Goal: Complete application form

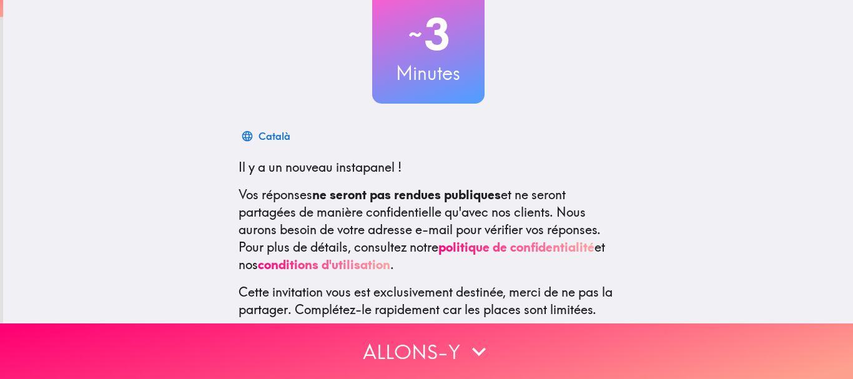
scroll to position [176, 0]
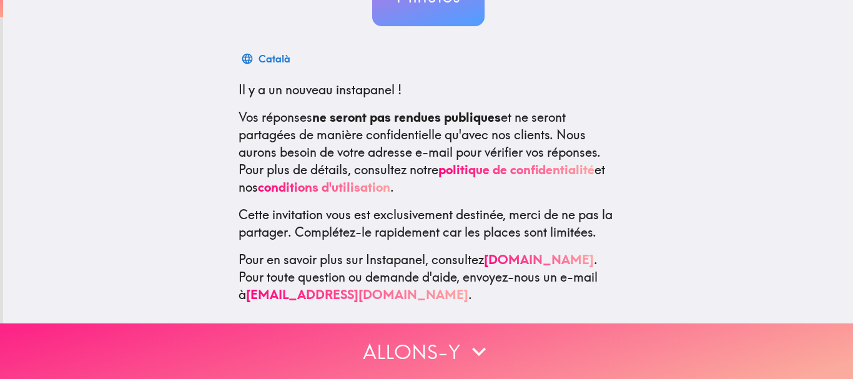
click at [432, 335] on button "Allons-y" at bounding box center [426, 352] width 853 height 56
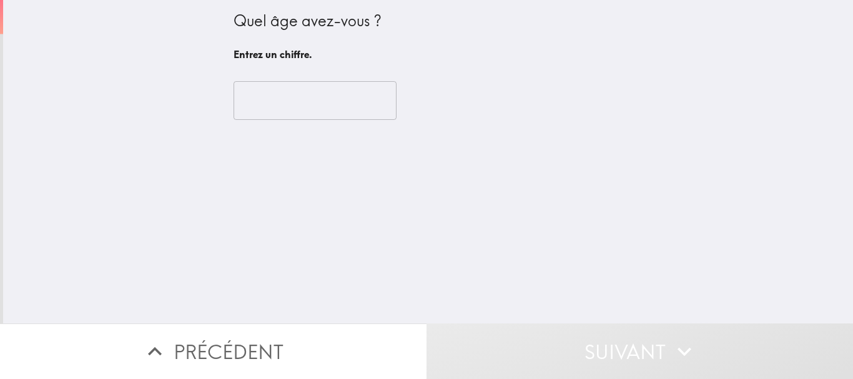
click at [322, 122] on div "​" at bounding box center [429, 100] width 390 height 69
click at [333, 112] on input "number" at bounding box center [315, 100] width 163 height 39
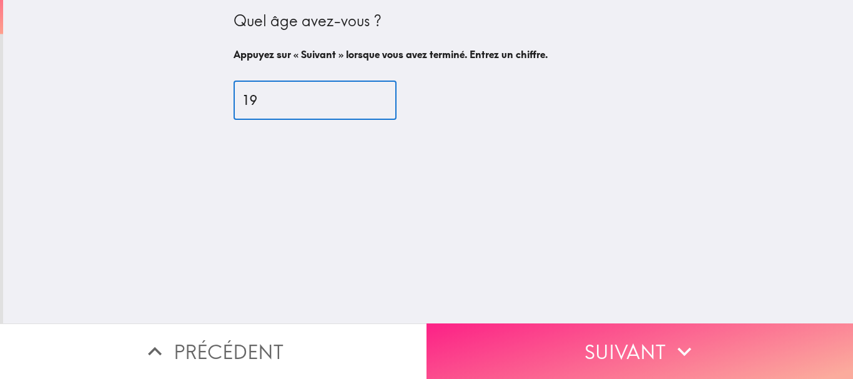
type input "19"
click at [623, 342] on button "Suivant" at bounding box center [640, 352] width 427 height 56
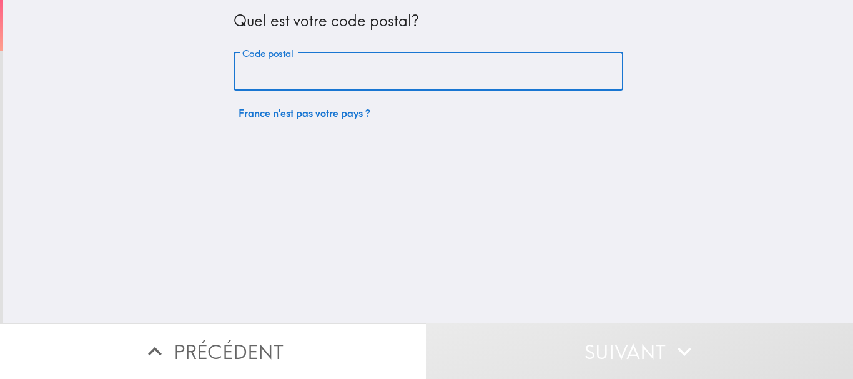
click at [344, 68] on input "Code postal" at bounding box center [429, 71] width 390 height 39
type input "44600"
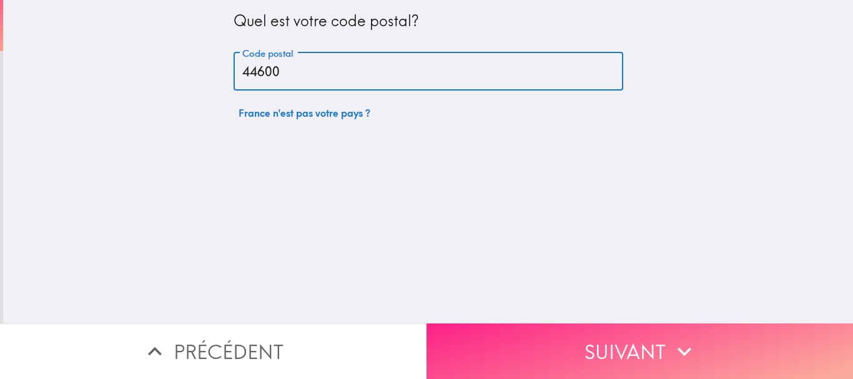
click at [671, 351] on icon "button" at bounding box center [684, 351] width 27 height 27
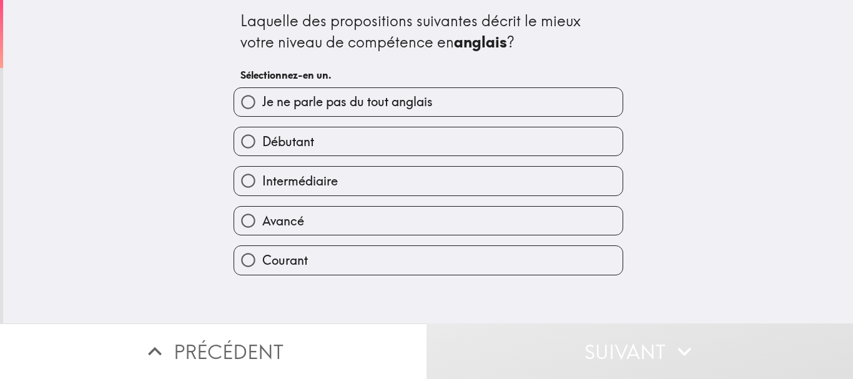
click at [247, 259] on input "Courant" at bounding box center [248, 260] width 28 height 28
radio input "true"
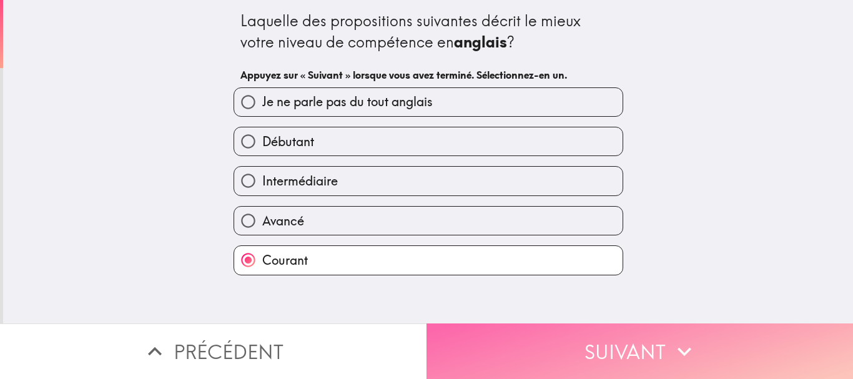
click at [627, 324] on button "Suivant" at bounding box center [640, 352] width 427 height 56
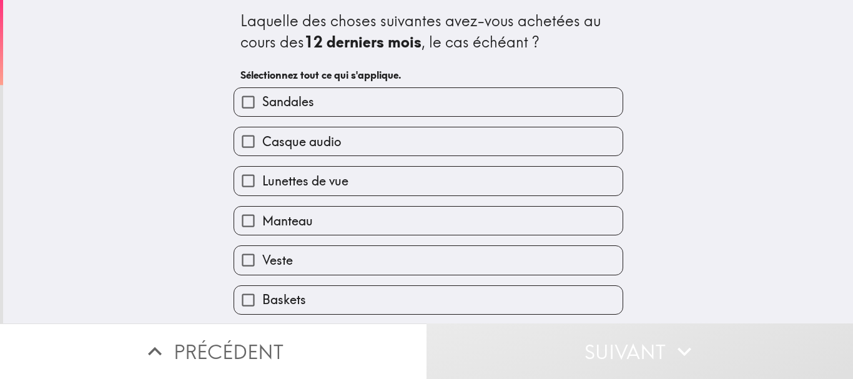
click at [262, 214] on span "Manteau" at bounding box center [287, 220] width 51 height 17
click at [253, 214] on input "Manteau" at bounding box center [248, 221] width 28 height 28
checkbox input "true"
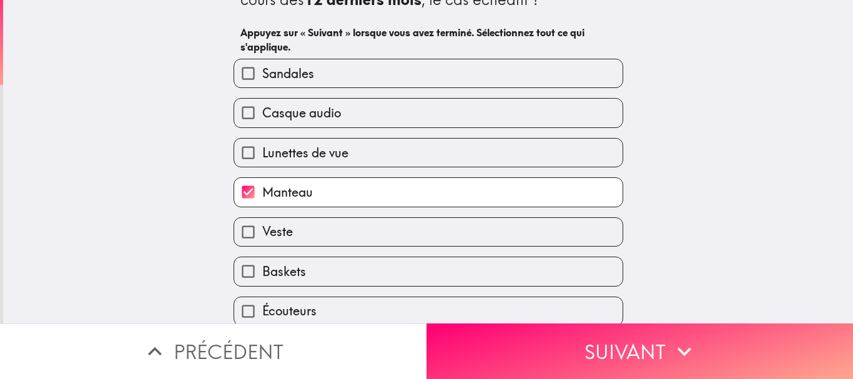
scroll to position [62, 0]
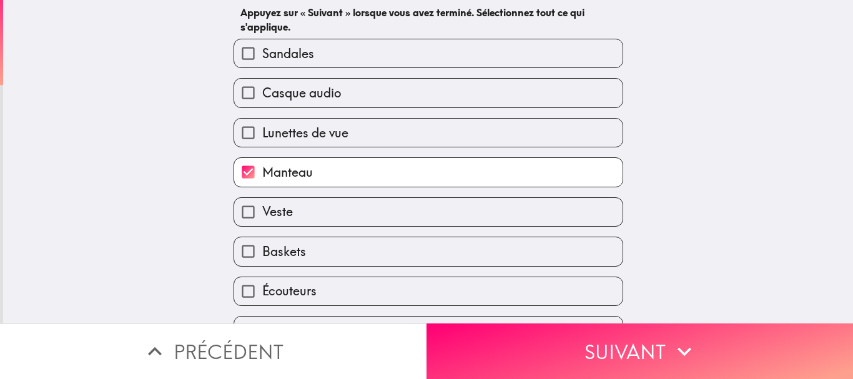
click at [316, 137] on span "Lunettes de vue" at bounding box center [305, 132] width 86 height 17
click at [262, 137] on input "Lunettes de vue" at bounding box center [248, 133] width 28 height 28
checkbox input "true"
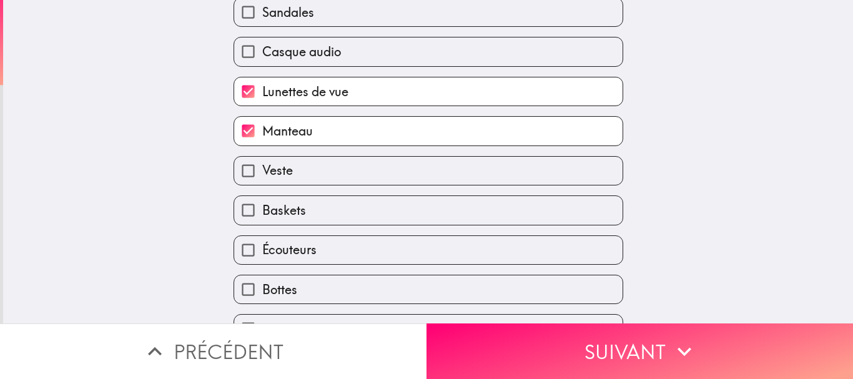
scroll to position [125, 0]
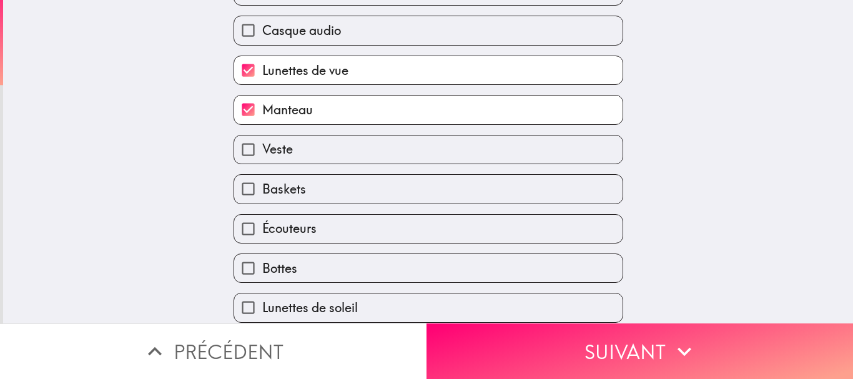
click at [315, 187] on label "Baskets" at bounding box center [428, 189] width 389 height 28
click at [262, 187] on input "Baskets" at bounding box center [248, 189] width 28 height 28
checkbox input "true"
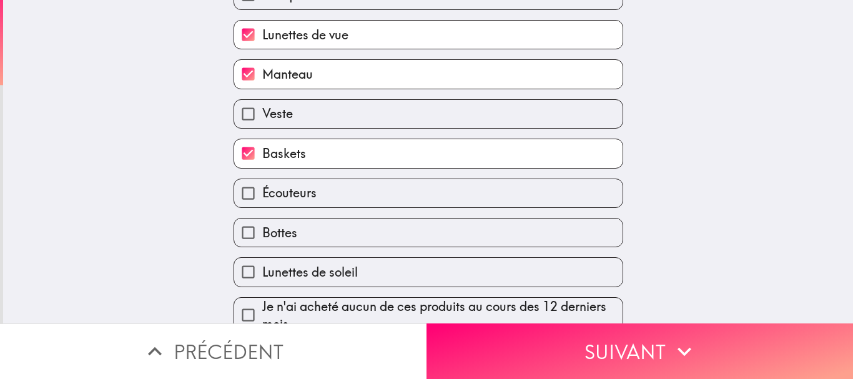
scroll to position [180, 0]
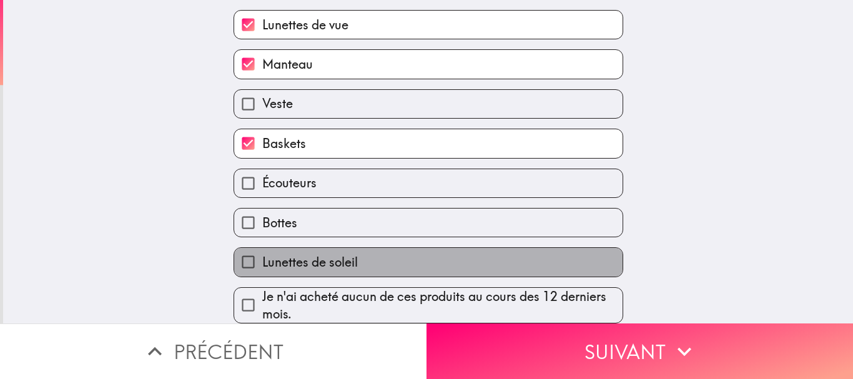
click at [321, 254] on span "Lunettes de soleil" at bounding box center [310, 262] width 96 height 17
click at [262, 248] on input "Lunettes de soleil" at bounding box center [248, 262] width 28 height 28
checkbox input "true"
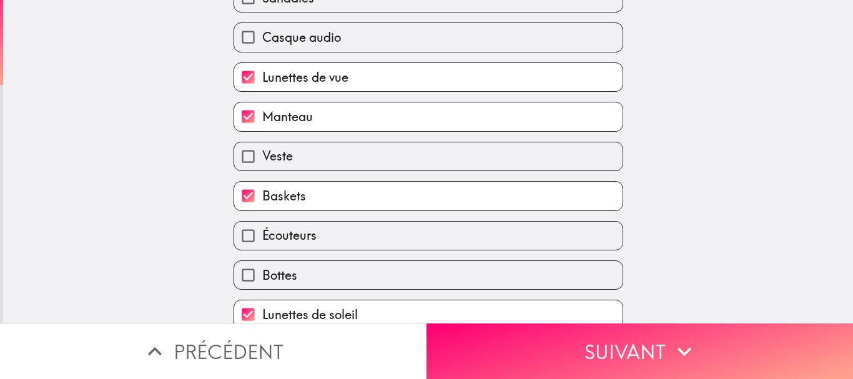
scroll to position [117, 0]
click at [286, 72] on span "Lunettes de vue" at bounding box center [305, 77] width 86 height 17
click at [262, 72] on input "Lunettes de vue" at bounding box center [248, 78] width 28 height 28
checkbox input "false"
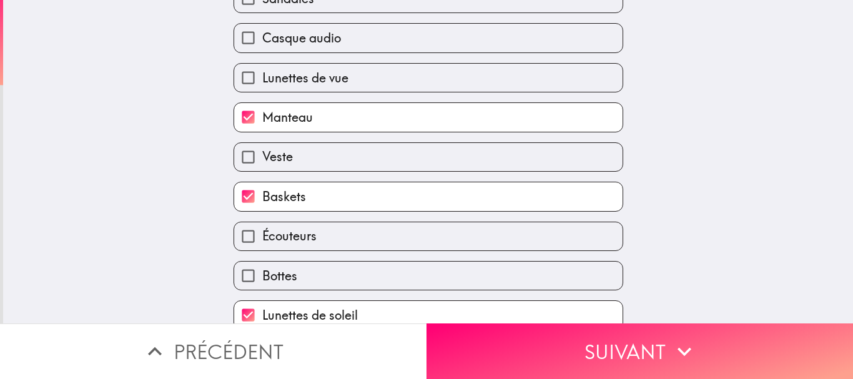
scroll to position [0, 0]
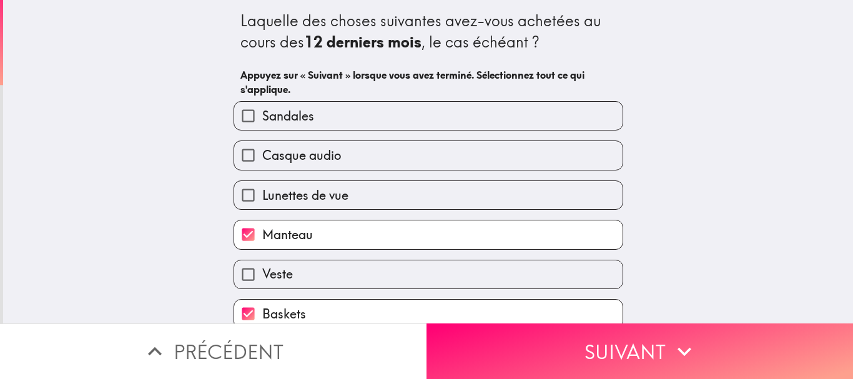
click at [312, 155] on span "Casque audio" at bounding box center [301, 155] width 79 height 17
click at [262, 155] on input "Casque audio" at bounding box center [248, 155] width 28 height 28
checkbox input "true"
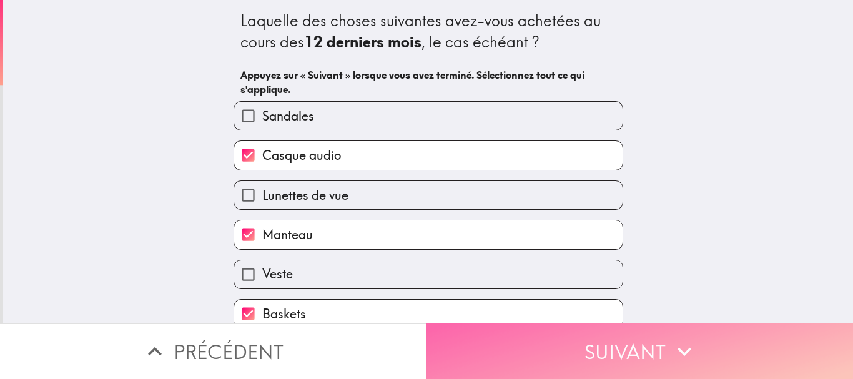
click at [650, 355] on button "Suivant" at bounding box center [640, 352] width 427 height 56
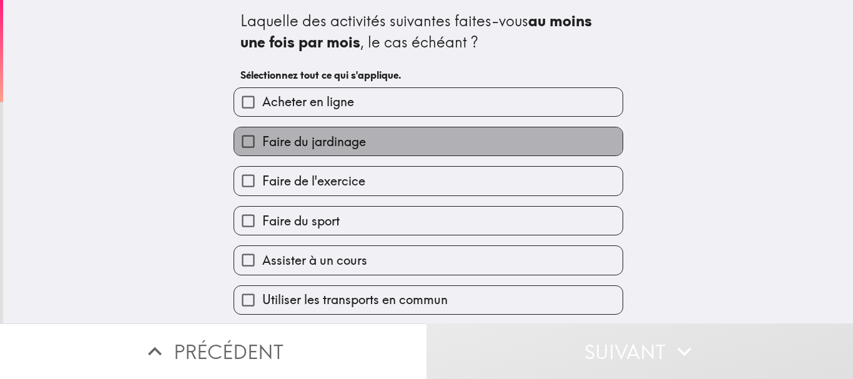
click at [369, 136] on label "Faire du jardinage" at bounding box center [428, 141] width 389 height 28
click at [262, 136] on input "Faire du jardinage" at bounding box center [248, 141] width 28 height 28
checkbox input "true"
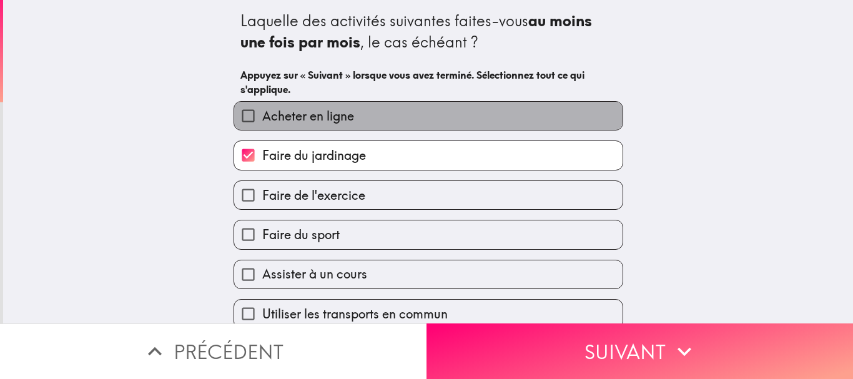
click at [370, 126] on label "Acheter en ligne" at bounding box center [428, 116] width 389 height 28
click at [262, 126] on input "Acheter en ligne" at bounding box center [248, 116] width 28 height 28
checkbox input "true"
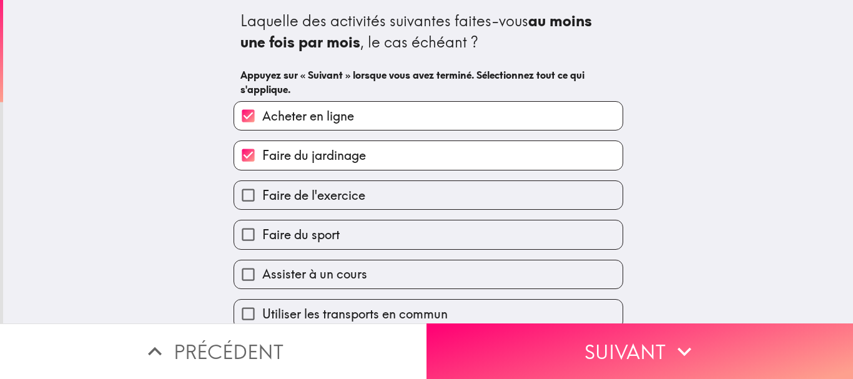
scroll to position [62, 0]
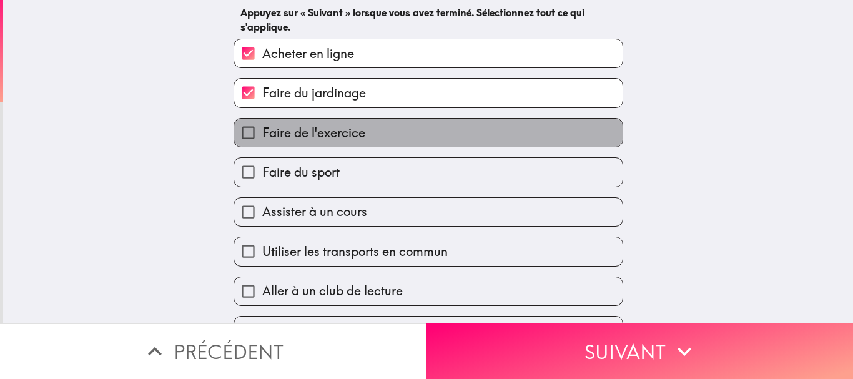
click at [361, 141] on label "Faire de l'exercice" at bounding box center [428, 133] width 389 height 28
click at [262, 141] on input "Faire de l'exercice" at bounding box center [248, 133] width 28 height 28
checkbox input "true"
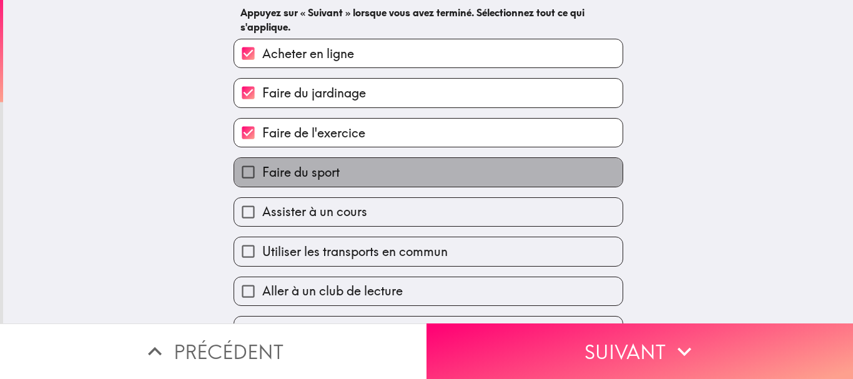
click at [366, 174] on label "Faire du sport" at bounding box center [428, 172] width 389 height 28
click at [262, 174] on input "Faire du sport" at bounding box center [248, 172] width 28 height 28
checkbox input "true"
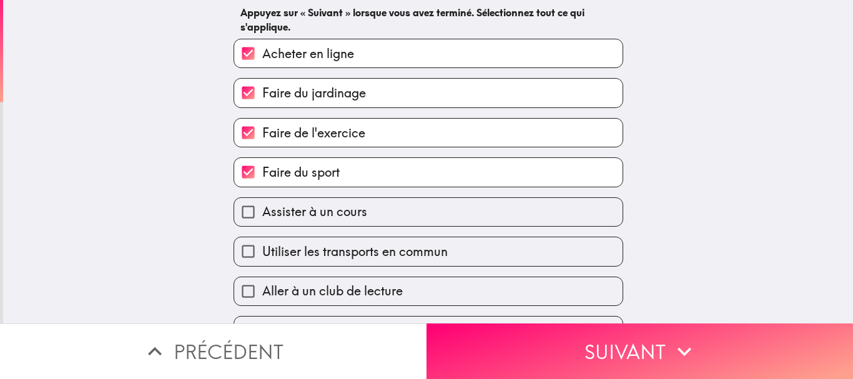
click at [380, 244] on span "Utiliser les transports en commun" at bounding box center [355, 251] width 186 height 17
click at [262, 244] on input "Utiliser les transports en commun" at bounding box center [248, 251] width 28 height 28
checkbox input "true"
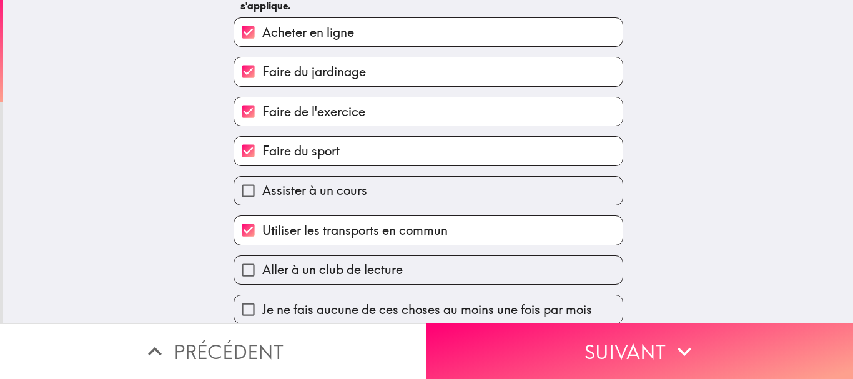
scroll to position [94, 0]
click at [441, 261] on label "Aller à un club de lecture" at bounding box center [428, 270] width 389 height 28
click at [262, 261] on input "Aller à un club de lecture" at bounding box center [248, 270] width 28 height 28
checkbox input "true"
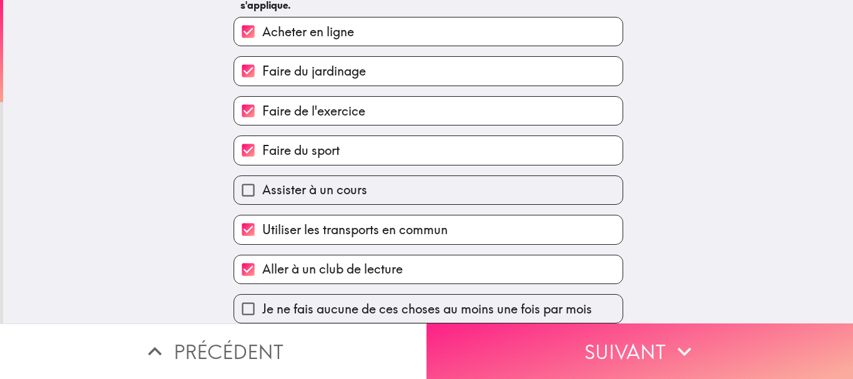
click at [537, 361] on button "Suivant" at bounding box center [640, 352] width 427 height 56
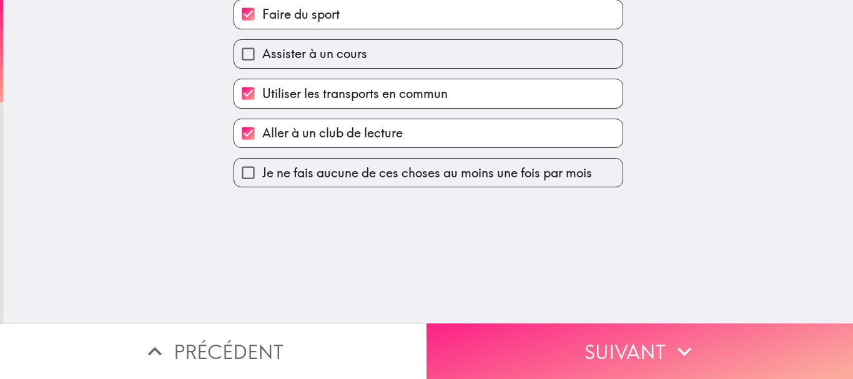
scroll to position [0, 0]
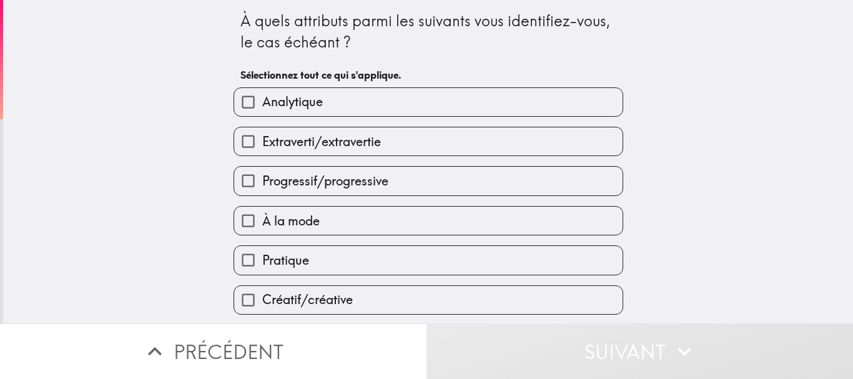
click at [382, 146] on label "Extraverti/extravertie" at bounding box center [428, 141] width 389 height 28
click at [262, 146] on input "Extraverti/extravertie" at bounding box center [248, 141] width 28 height 28
checkbox input "true"
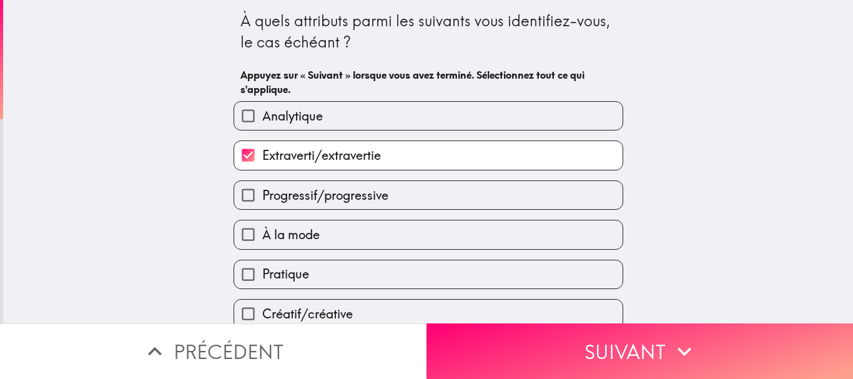
click at [392, 192] on label "Progressif/progressive" at bounding box center [428, 195] width 389 height 28
click at [262, 192] on input "Progressif/progressive" at bounding box center [248, 195] width 28 height 28
checkbox input "true"
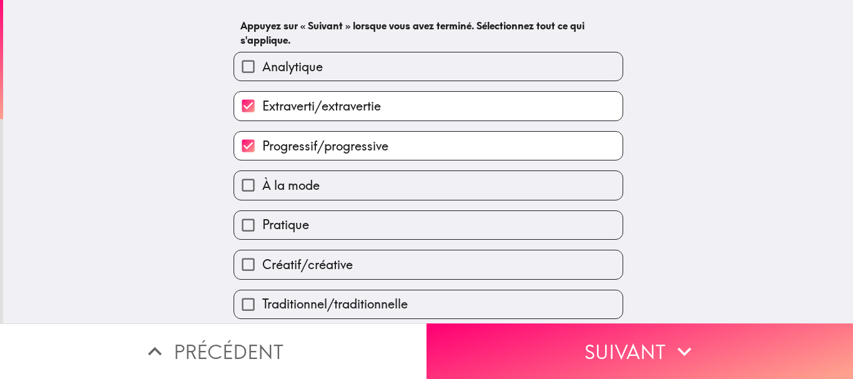
scroll to position [125, 0]
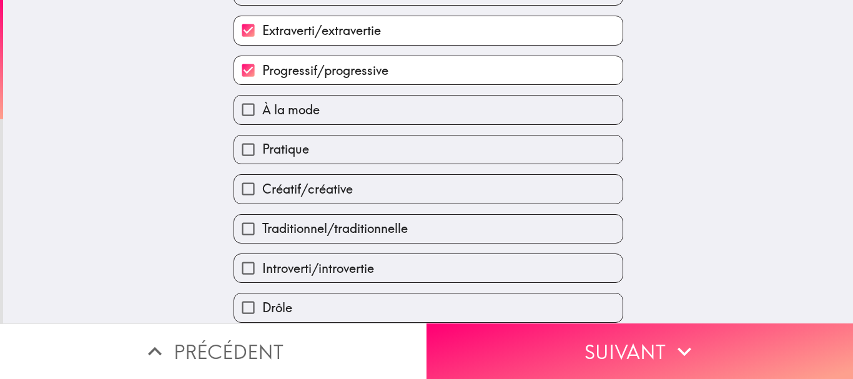
click at [312, 111] on label "À la mode" at bounding box center [428, 110] width 389 height 28
click at [262, 111] on input "À la mode" at bounding box center [248, 110] width 28 height 28
checkbox input "true"
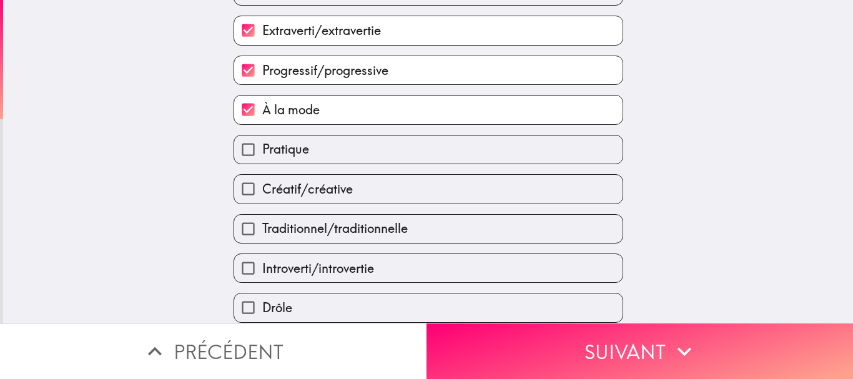
click at [337, 187] on span "Créatif/créative" at bounding box center [307, 189] width 91 height 17
click at [262, 187] on input "Créatif/créative" at bounding box center [248, 189] width 28 height 28
checkbox input "true"
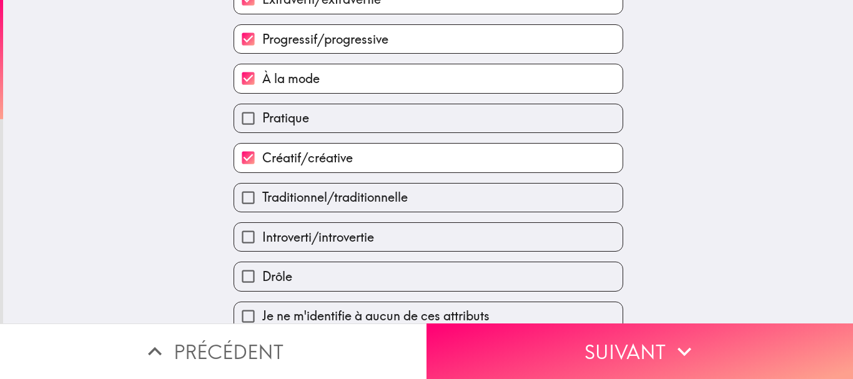
scroll to position [173, 0]
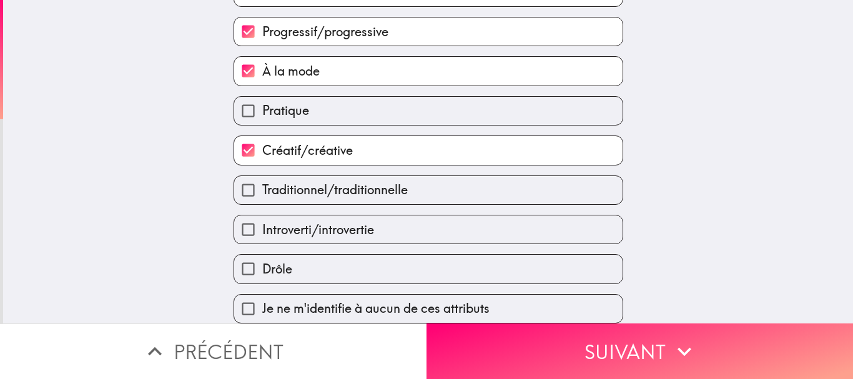
click at [366, 255] on label "Drôle" at bounding box center [428, 269] width 389 height 28
click at [262, 255] on input "Drôle" at bounding box center [248, 269] width 28 height 28
checkbox input "true"
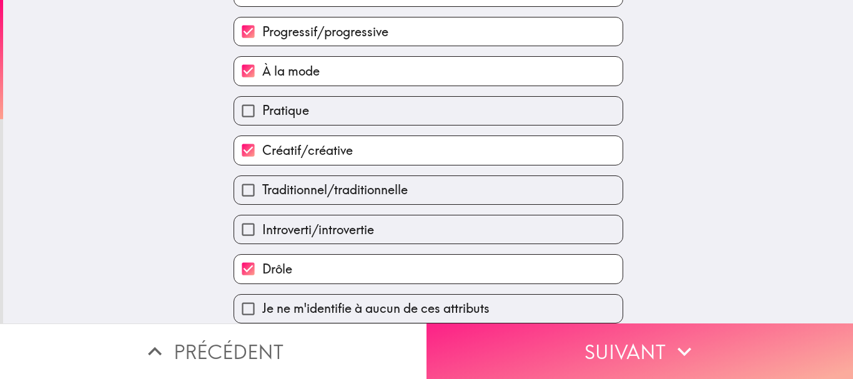
click at [562, 354] on button "Suivant" at bounding box center [640, 352] width 427 height 56
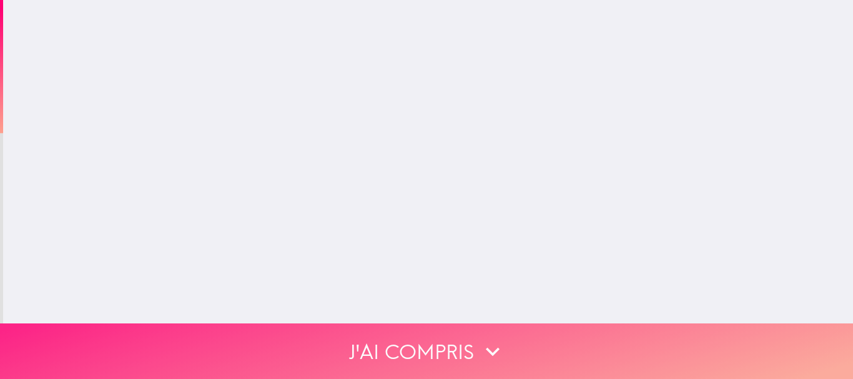
scroll to position [0, 0]
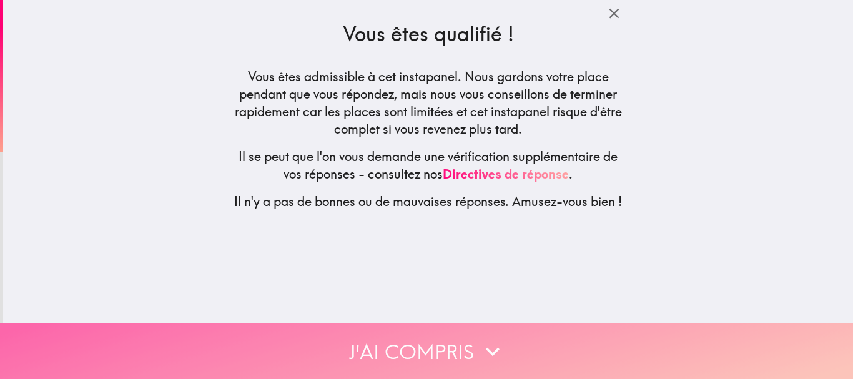
click at [482, 325] on button "J'ai compris" at bounding box center [426, 352] width 853 height 56
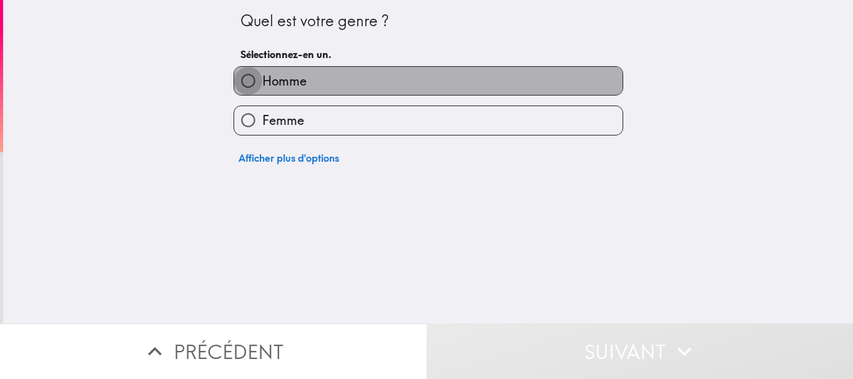
click at [239, 80] on input "Homme" at bounding box center [248, 81] width 28 height 28
radio input "true"
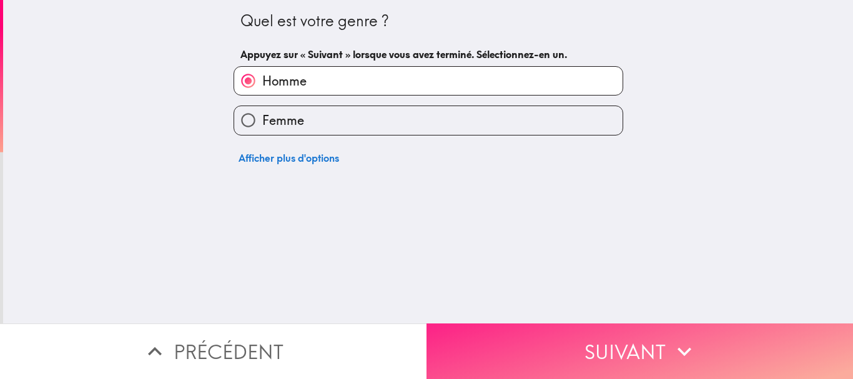
click at [592, 334] on button "Suivant" at bounding box center [640, 352] width 427 height 56
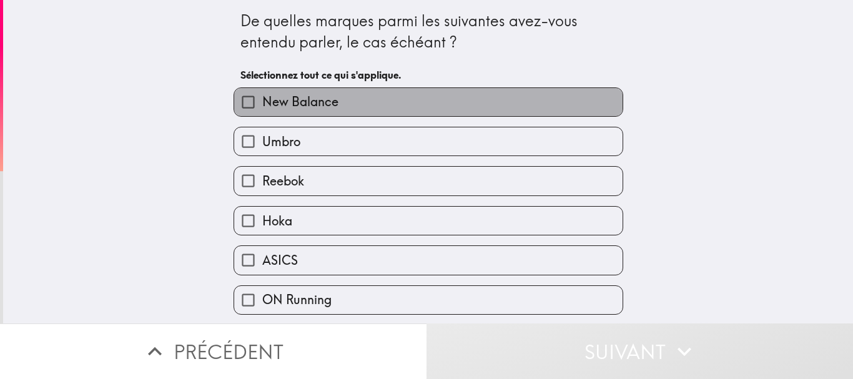
click at [329, 115] on label "New Balance" at bounding box center [428, 102] width 389 height 28
click at [262, 115] on input "New Balance" at bounding box center [248, 102] width 28 height 28
checkbox input "true"
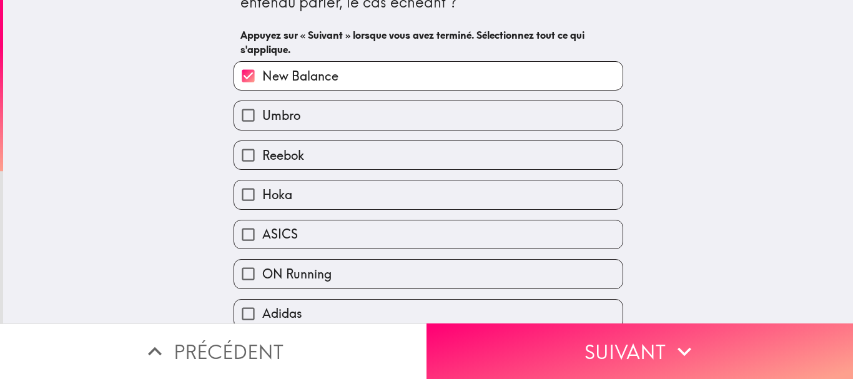
scroll to position [62, 0]
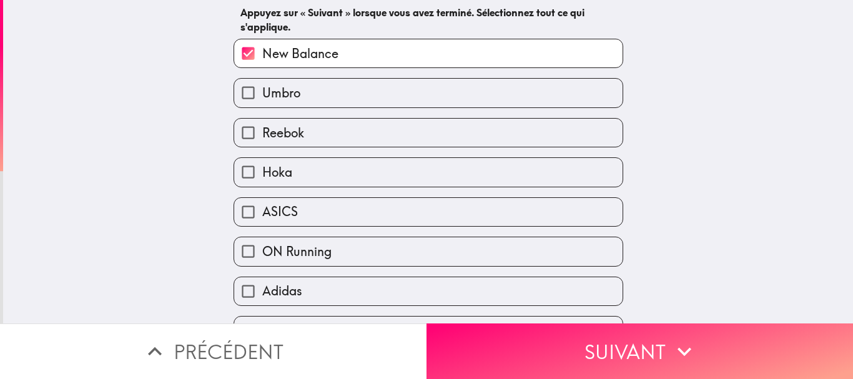
click at [303, 216] on label "ASICS" at bounding box center [428, 212] width 389 height 28
click at [262, 216] on input "ASICS" at bounding box center [248, 212] width 28 height 28
checkbox input "true"
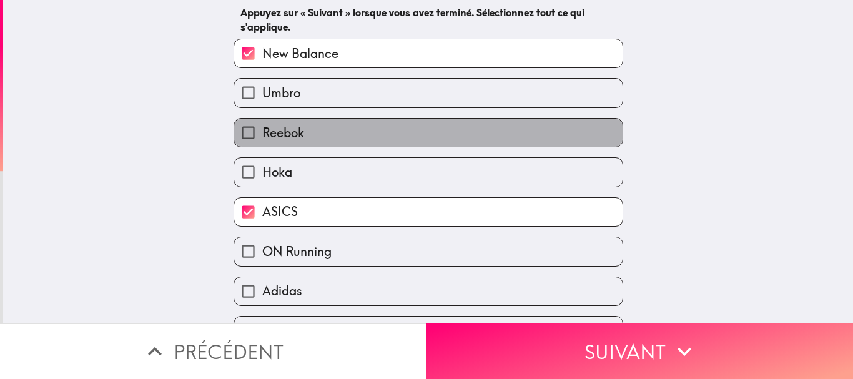
click at [309, 134] on label "Reebok" at bounding box center [428, 133] width 389 height 28
click at [262, 134] on input "Reebok" at bounding box center [248, 133] width 28 height 28
checkbox input "true"
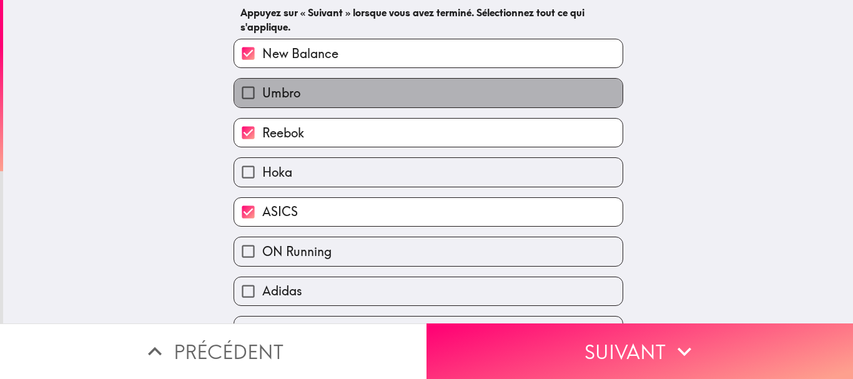
click at [317, 91] on label "Umbro" at bounding box center [428, 93] width 389 height 28
click at [262, 91] on input "Umbro" at bounding box center [248, 93] width 28 height 28
checkbox input "true"
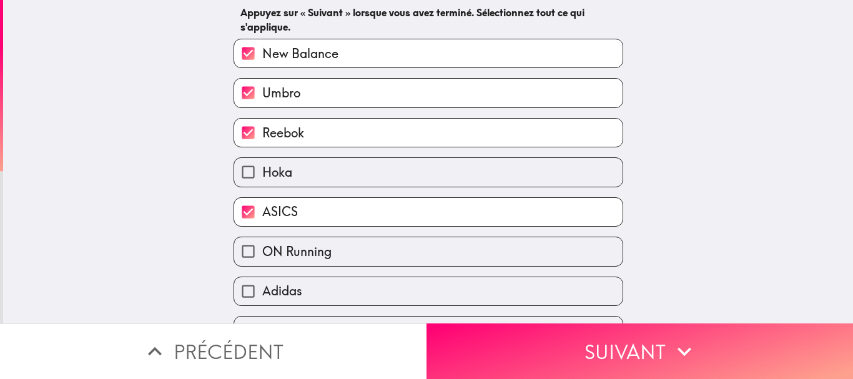
click at [309, 292] on label "Adidas" at bounding box center [428, 291] width 389 height 28
click at [262, 292] on input "Adidas" at bounding box center [248, 291] width 28 height 28
checkbox input "true"
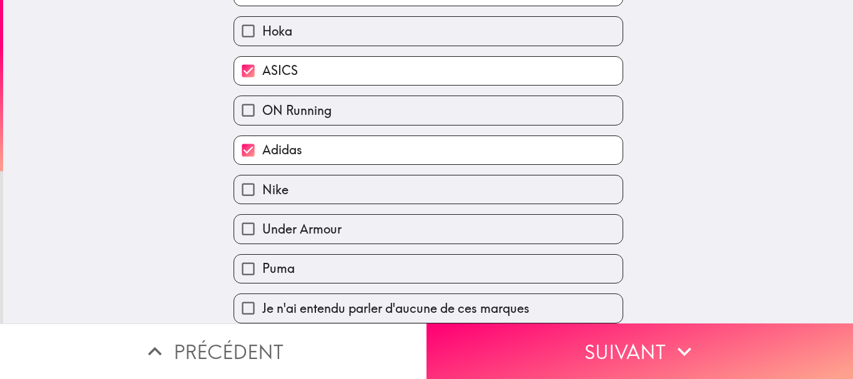
scroll to position [213, 0]
click at [329, 180] on label "Nike" at bounding box center [428, 190] width 389 height 28
click at [262, 180] on input "Nike" at bounding box center [248, 190] width 28 height 28
checkbox input "true"
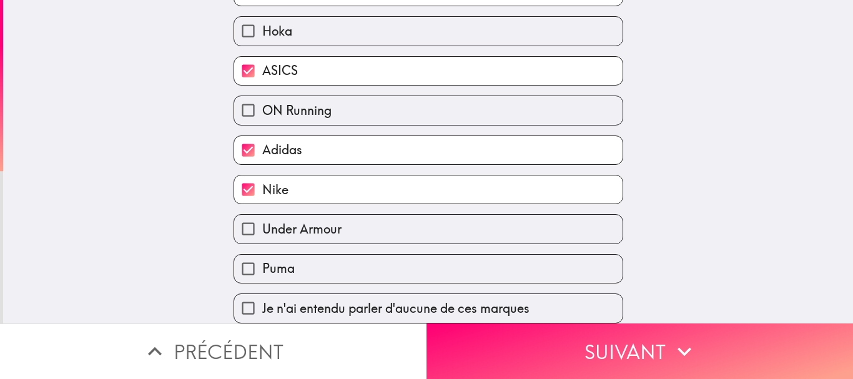
click at [337, 215] on label "Under Armour" at bounding box center [428, 229] width 389 height 28
click at [262, 215] on input "Under Armour" at bounding box center [248, 229] width 28 height 28
checkbox input "true"
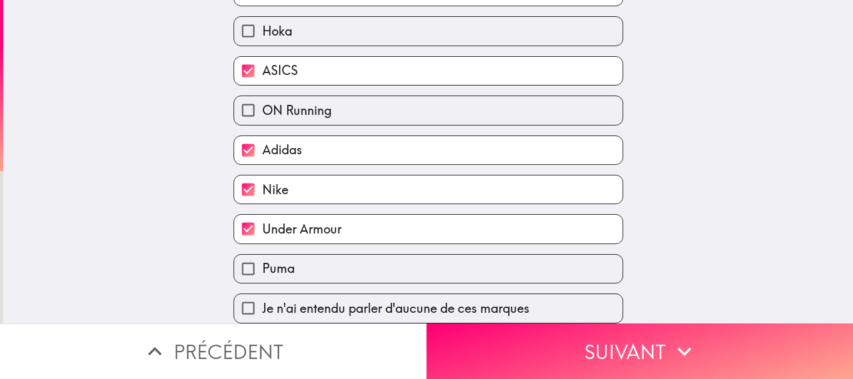
click at [337, 257] on label "Puma" at bounding box center [428, 269] width 389 height 28
click at [262, 257] on input "Puma" at bounding box center [248, 269] width 28 height 28
checkbox input "true"
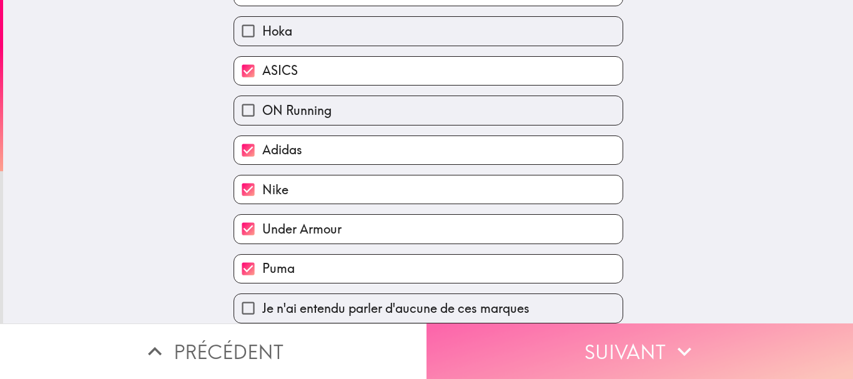
click at [586, 342] on button "Suivant" at bounding box center [640, 352] width 427 height 56
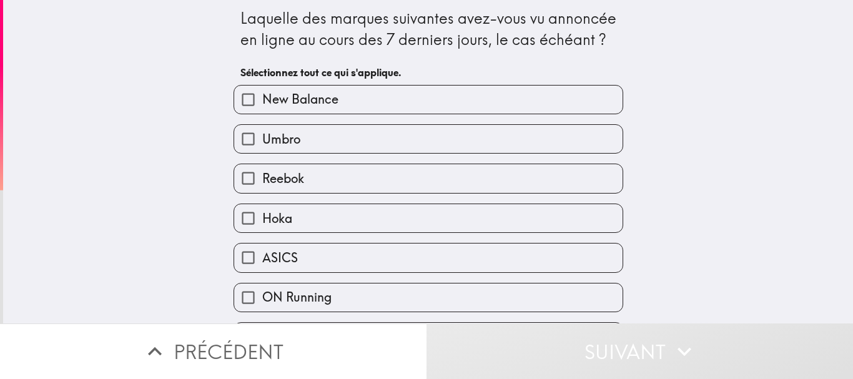
scroll to position [0, 0]
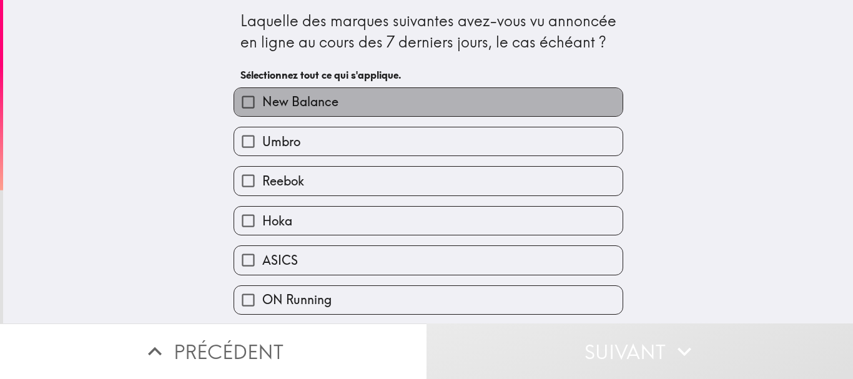
click at [277, 102] on span "New Balance" at bounding box center [300, 101] width 76 height 17
click at [262, 102] on input "New Balance" at bounding box center [248, 102] width 28 height 28
checkbox input "true"
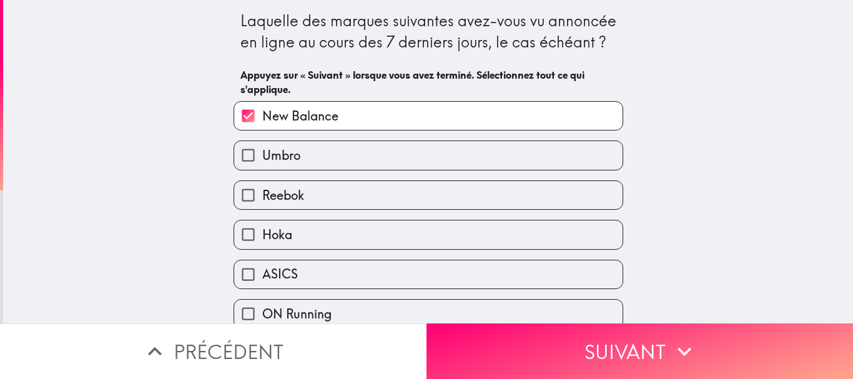
click at [289, 152] on span "Umbro" at bounding box center [281, 155] width 38 height 17
click at [262, 152] on input "Umbro" at bounding box center [248, 155] width 28 height 28
checkbox input "true"
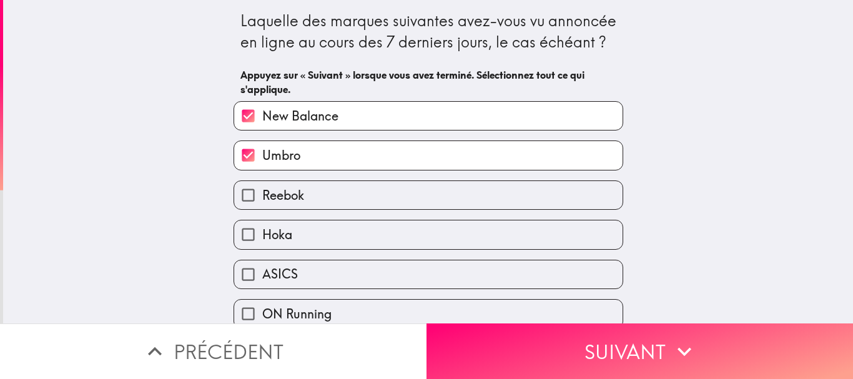
click at [292, 193] on span "Reebok" at bounding box center [283, 195] width 42 height 17
click at [262, 193] on input "Reebok" at bounding box center [248, 195] width 28 height 28
checkbox input "true"
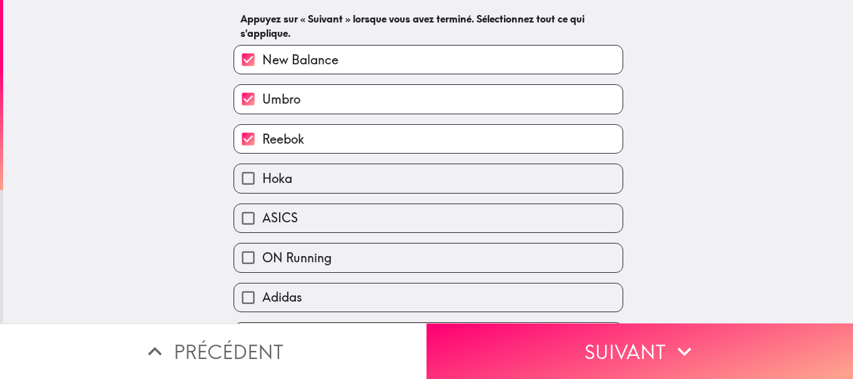
scroll to position [125, 0]
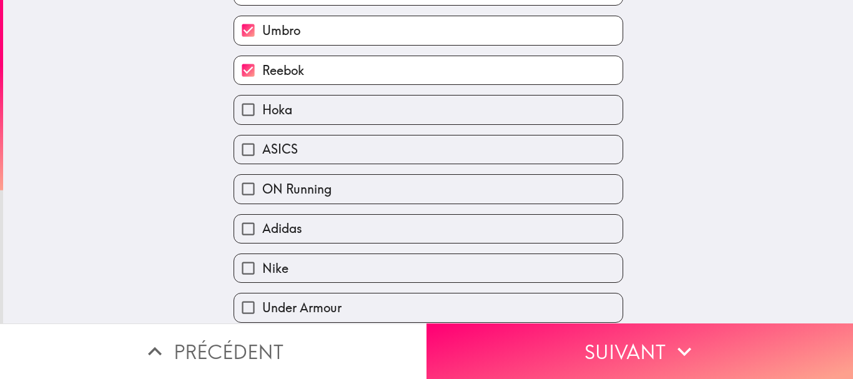
click at [308, 152] on label "ASICS" at bounding box center [428, 150] width 389 height 28
click at [262, 152] on input "ASICS" at bounding box center [248, 150] width 28 height 28
checkbox input "true"
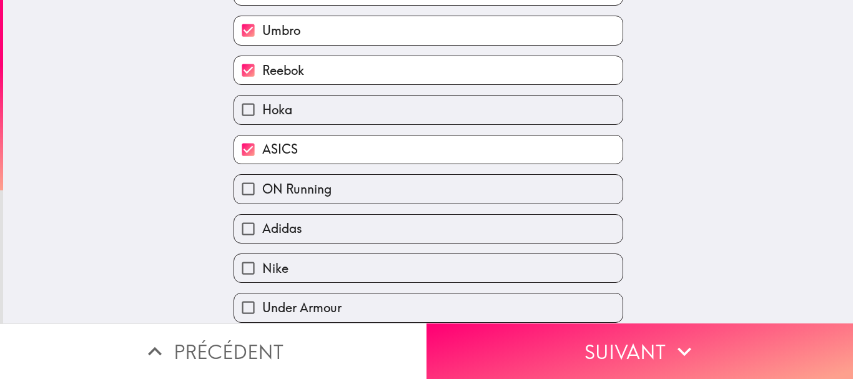
click at [307, 229] on label "Adidas" at bounding box center [428, 229] width 389 height 28
click at [262, 229] on input "Adidas" at bounding box center [248, 229] width 28 height 28
checkbox input "true"
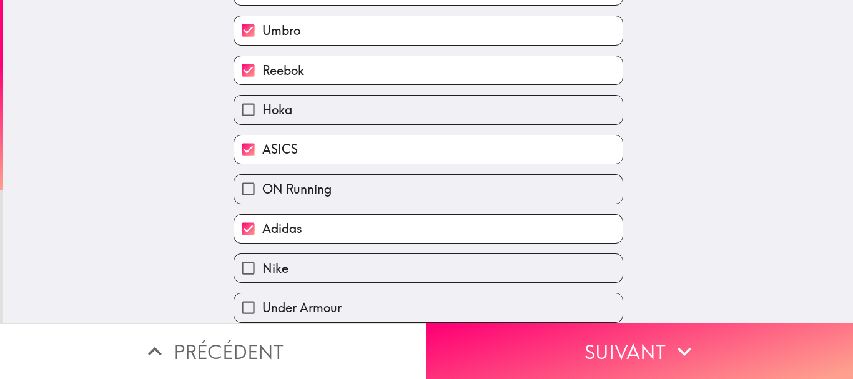
click at [290, 262] on label "Nike" at bounding box center [428, 268] width 389 height 28
click at [262, 262] on input "Nike" at bounding box center [248, 268] width 28 height 28
checkbox input "true"
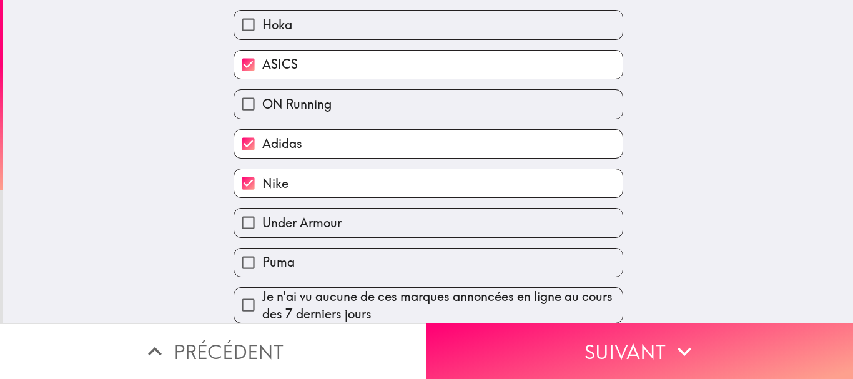
scroll to position [219, 0]
click at [314, 214] on span "Under Armour" at bounding box center [301, 222] width 79 height 17
click at [262, 214] on input "Under Armour" at bounding box center [248, 223] width 28 height 28
checkbox input "true"
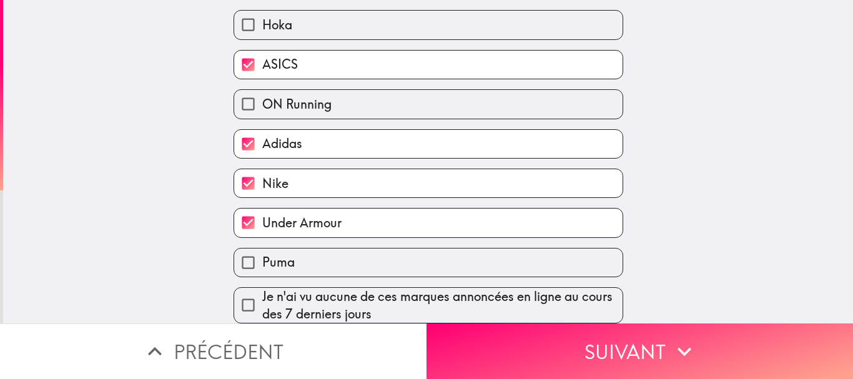
click at [311, 251] on label "Puma" at bounding box center [428, 263] width 389 height 28
click at [262, 251] on input "Puma" at bounding box center [248, 263] width 28 height 28
checkbox input "true"
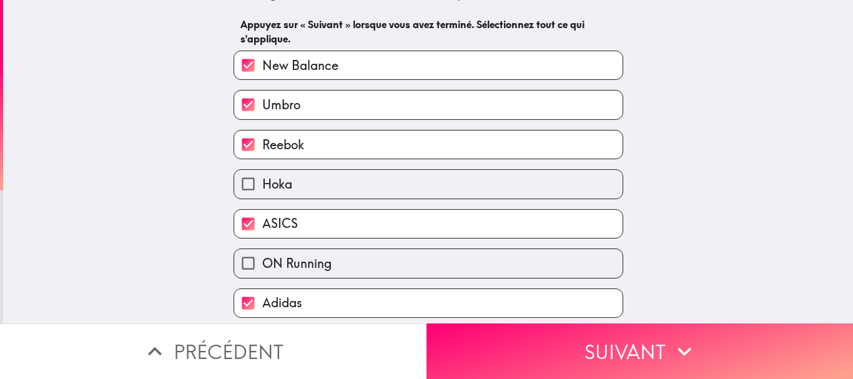
scroll to position [0, 0]
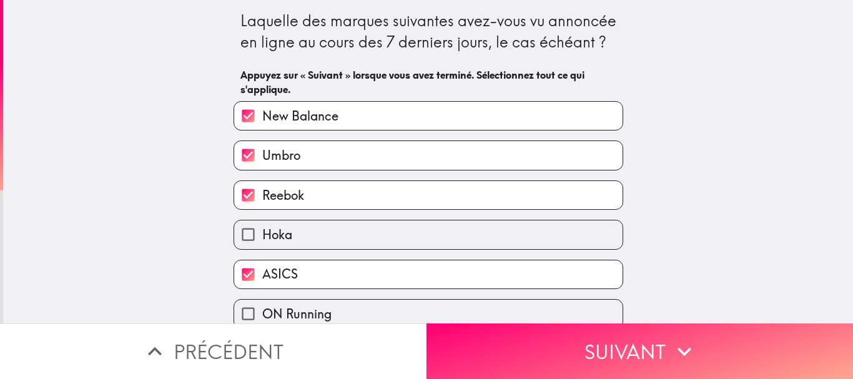
click at [308, 157] on label "Umbro" at bounding box center [428, 155] width 389 height 28
click at [262, 157] on input "Umbro" at bounding box center [248, 155] width 28 height 28
checkbox input "false"
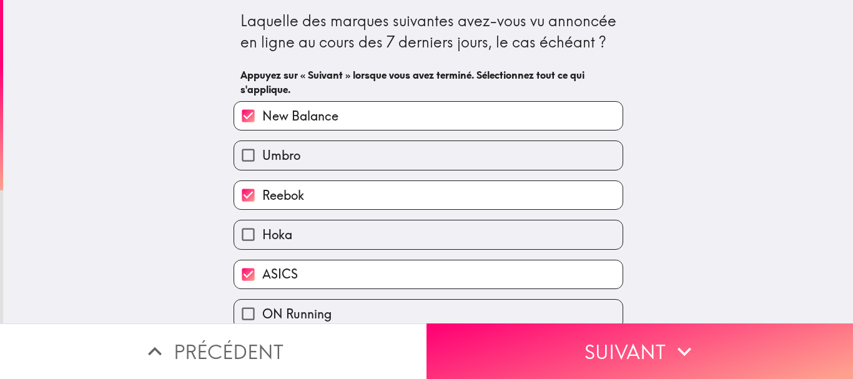
scroll to position [62, 0]
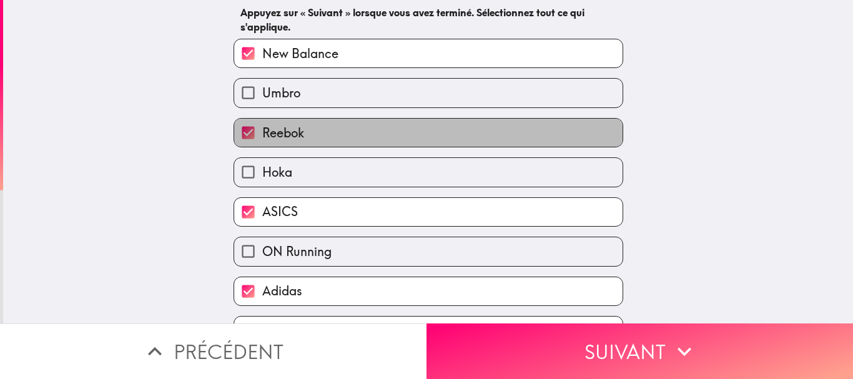
click at [280, 130] on span "Reebok" at bounding box center [283, 132] width 42 height 17
click at [262, 130] on input "Reebok" at bounding box center [248, 133] width 28 height 28
checkbox input "false"
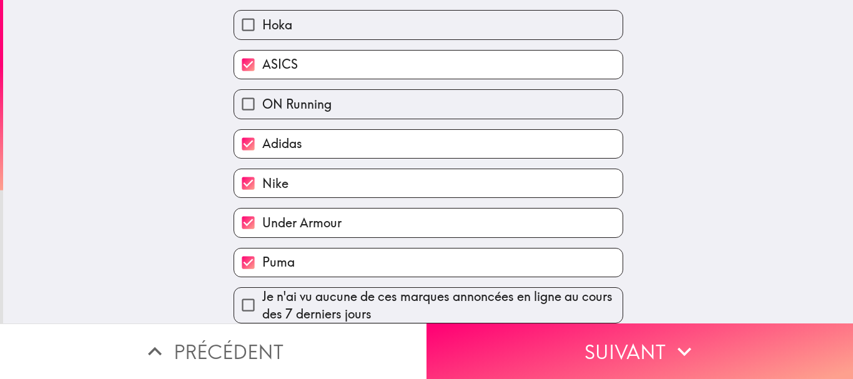
scroll to position [219, 0]
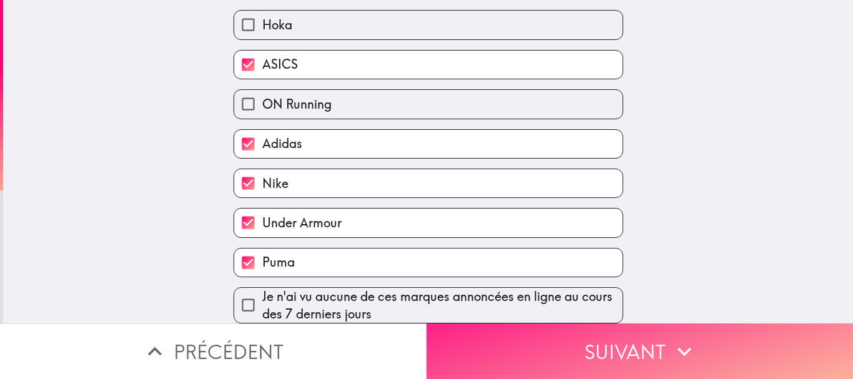
click at [539, 332] on button "Suivant" at bounding box center [640, 352] width 427 height 56
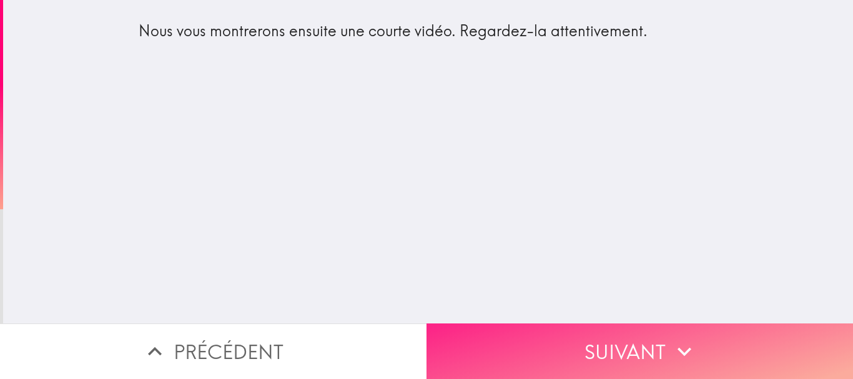
click at [637, 339] on button "Suivant" at bounding box center [640, 352] width 427 height 56
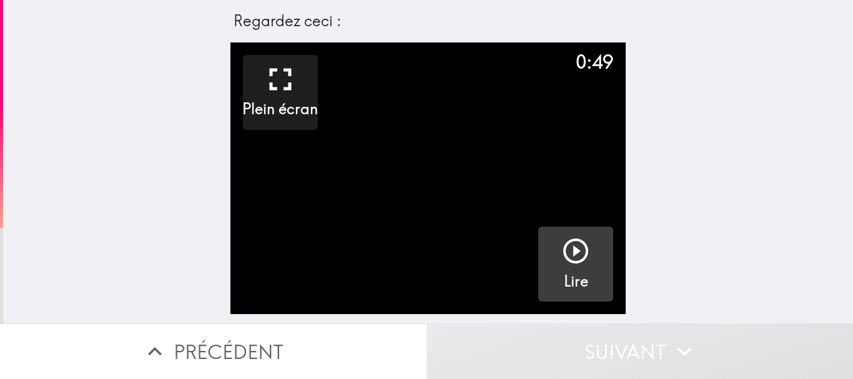
click at [567, 279] on h5 "Lire" at bounding box center [576, 281] width 24 height 21
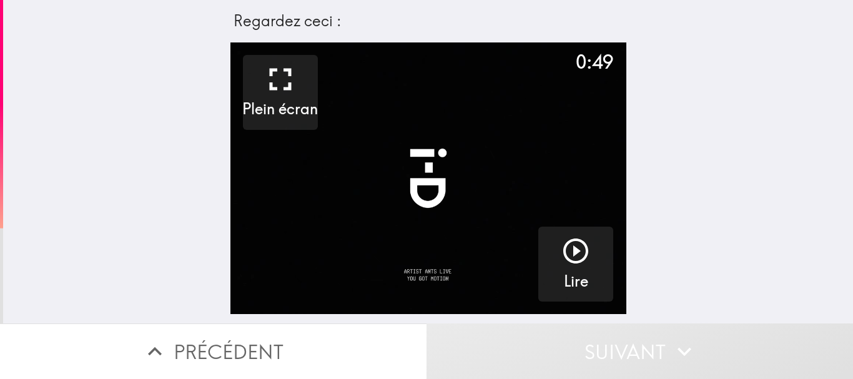
click at [716, 239] on div "0:49 Plein écran Lire" at bounding box center [428, 182] width 850 height 281
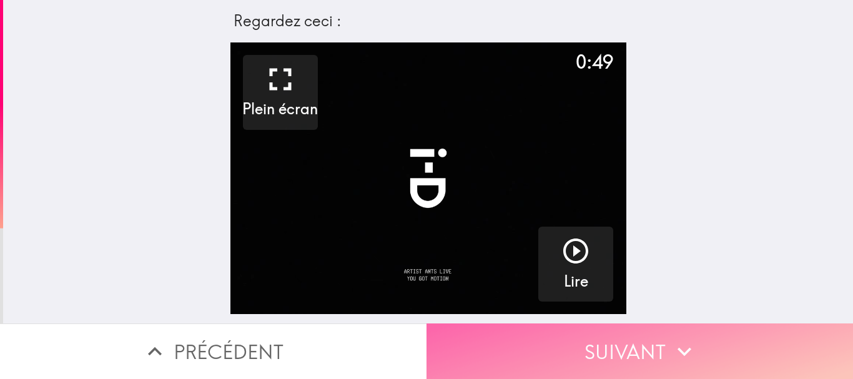
click at [700, 330] on button "Suivant" at bounding box center [640, 352] width 427 height 56
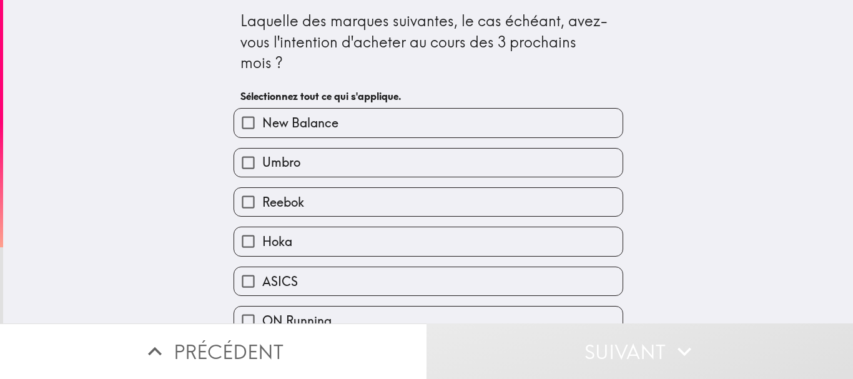
click at [262, 121] on span "New Balance" at bounding box center [300, 122] width 76 height 17
click at [255, 121] on input "New Balance" at bounding box center [248, 123] width 28 height 28
checkbox input "true"
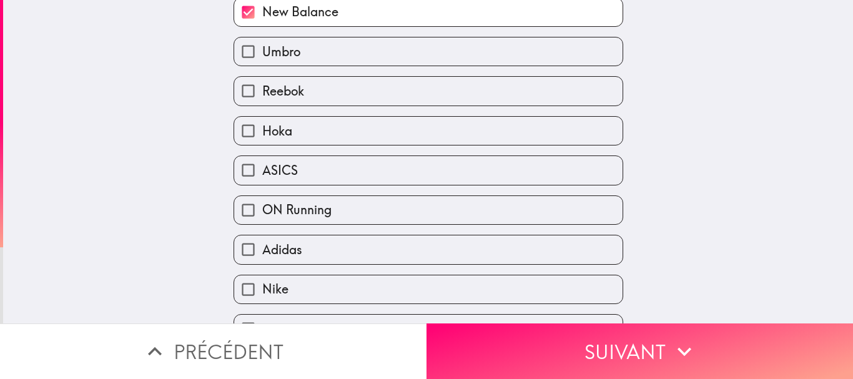
scroll to position [241, 0]
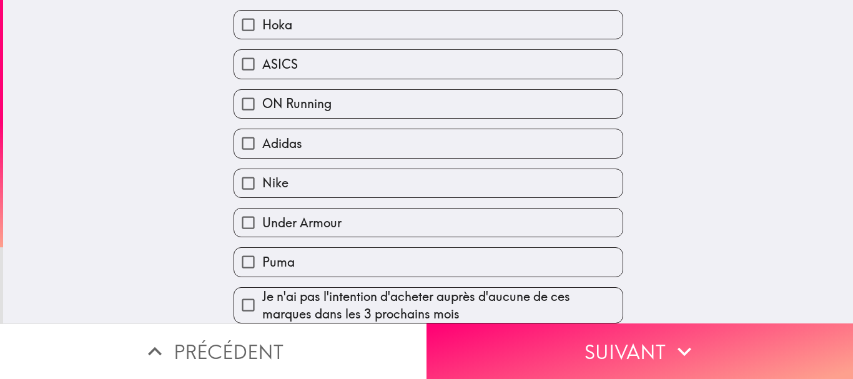
click at [295, 222] on span "Under Armour" at bounding box center [301, 222] width 79 height 17
click at [262, 222] on input "Under Armour" at bounding box center [248, 223] width 28 height 28
checkbox input "true"
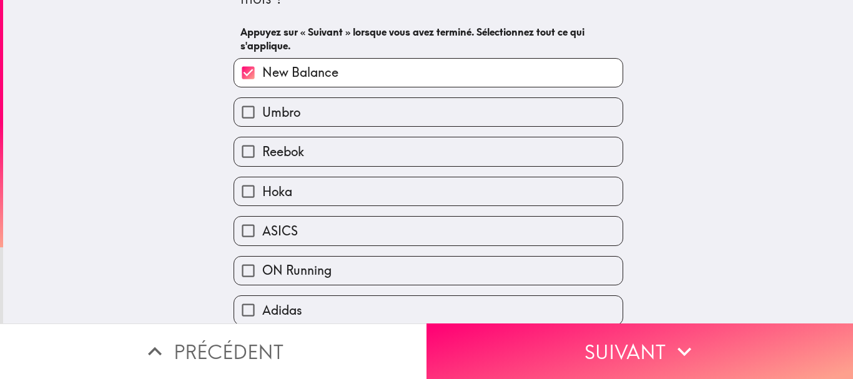
scroll to position [53, 0]
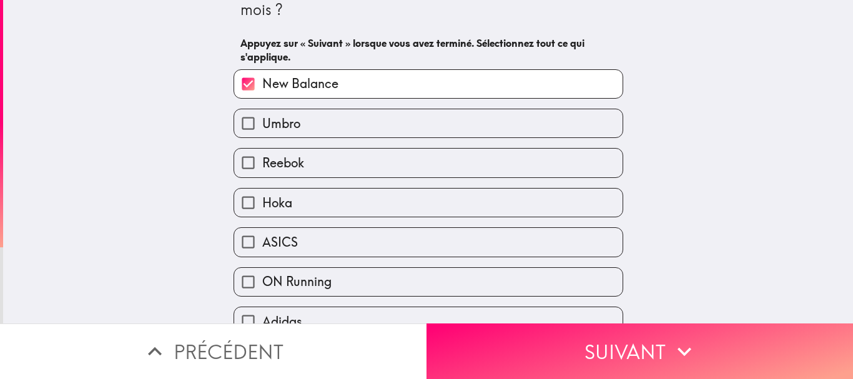
click at [296, 169] on span "Reebok" at bounding box center [283, 162] width 42 height 17
click at [262, 169] on input "Reebok" at bounding box center [248, 163] width 28 height 28
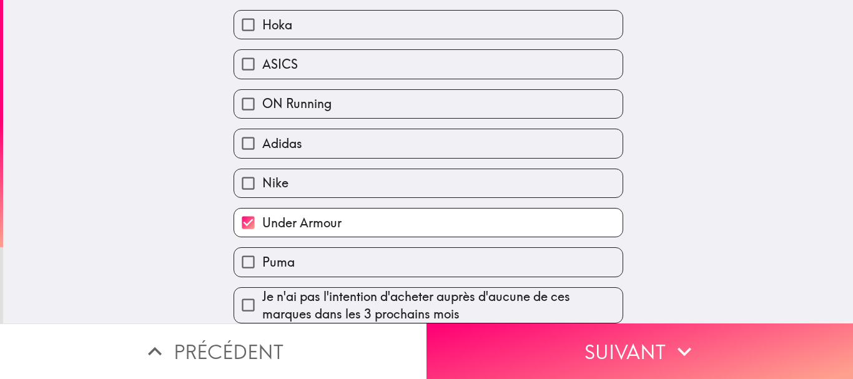
scroll to position [0, 0]
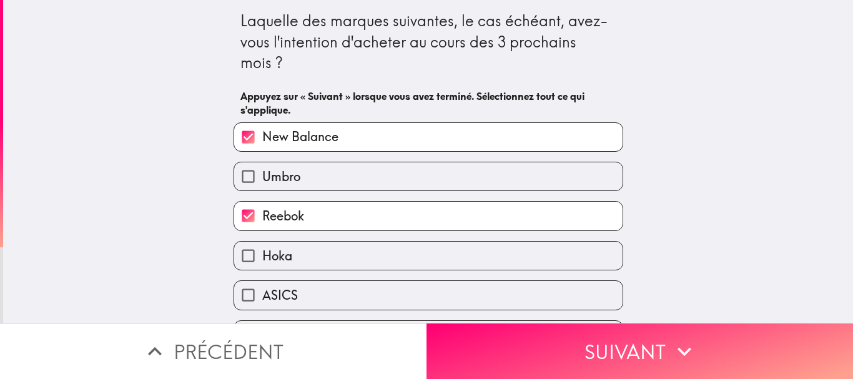
click at [288, 211] on span "Reebok" at bounding box center [283, 215] width 42 height 17
click at [262, 211] on input "Reebok" at bounding box center [248, 216] width 28 height 28
checkbox input "false"
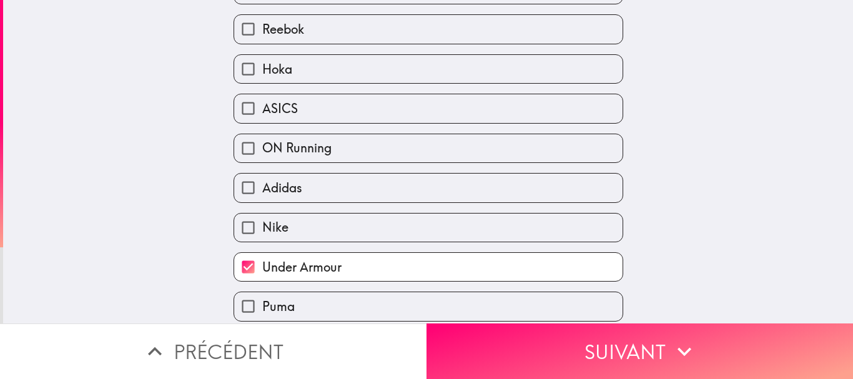
scroll to position [187, 0]
click at [291, 224] on label "Nike" at bounding box center [428, 227] width 389 height 28
click at [262, 224] on input "Nike" at bounding box center [248, 227] width 28 height 28
checkbox input "true"
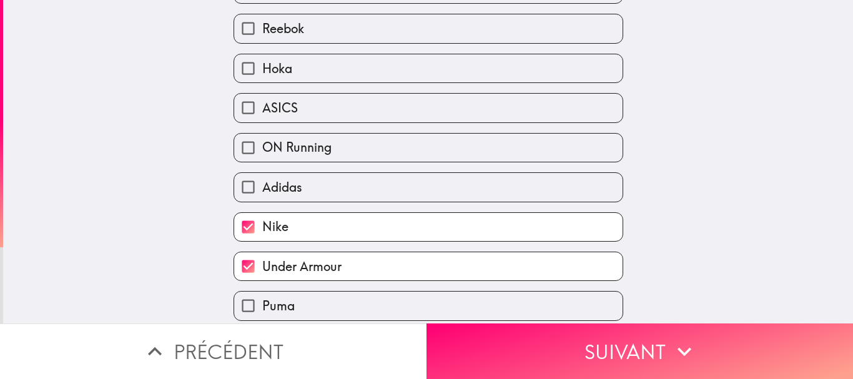
click at [326, 179] on label "Adidas" at bounding box center [428, 187] width 389 height 28
click at [262, 179] on input "Adidas" at bounding box center [248, 187] width 28 height 28
checkbox input "true"
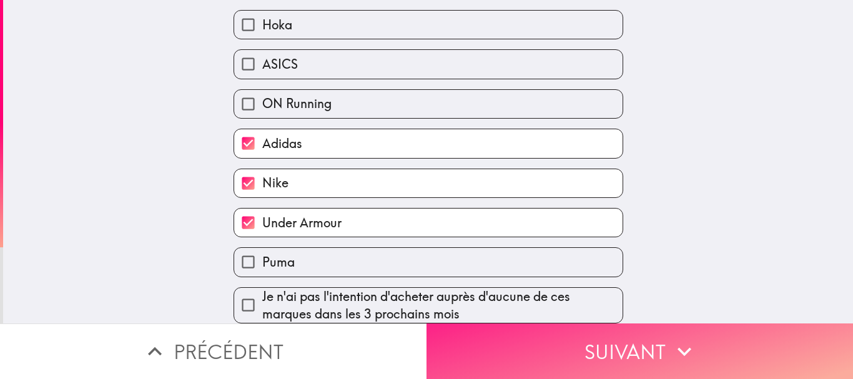
click at [530, 348] on button "Suivant" at bounding box center [640, 352] width 427 height 56
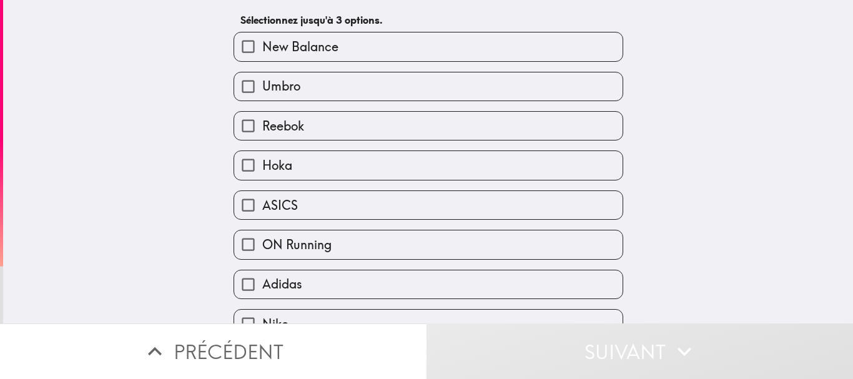
scroll to position [0, 0]
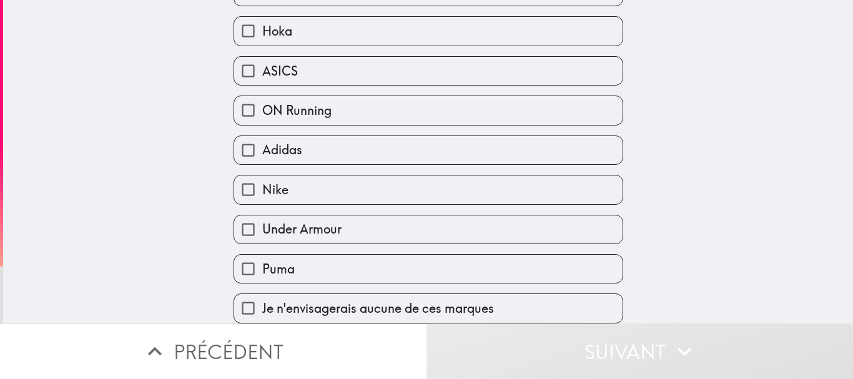
click at [286, 184] on label "Nike" at bounding box center [428, 190] width 389 height 28
click at [262, 184] on input "Nike" at bounding box center [248, 190] width 28 height 28
checkbox input "true"
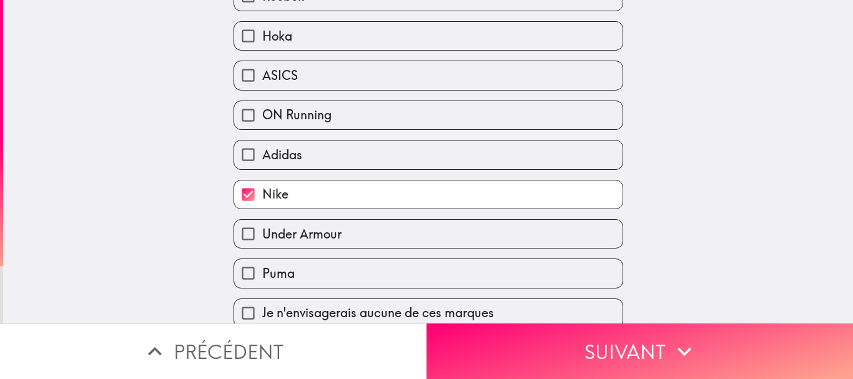
scroll to position [234, 0]
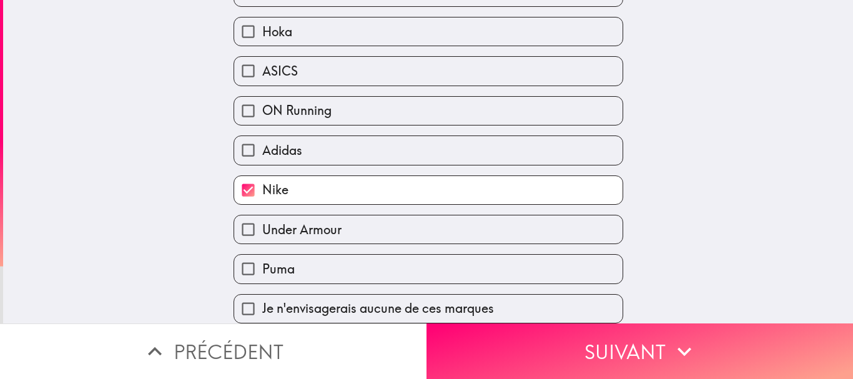
click at [317, 221] on span "Under Armour" at bounding box center [301, 229] width 79 height 17
click at [262, 221] on input "Under Armour" at bounding box center [248, 230] width 28 height 28
checkbox input "true"
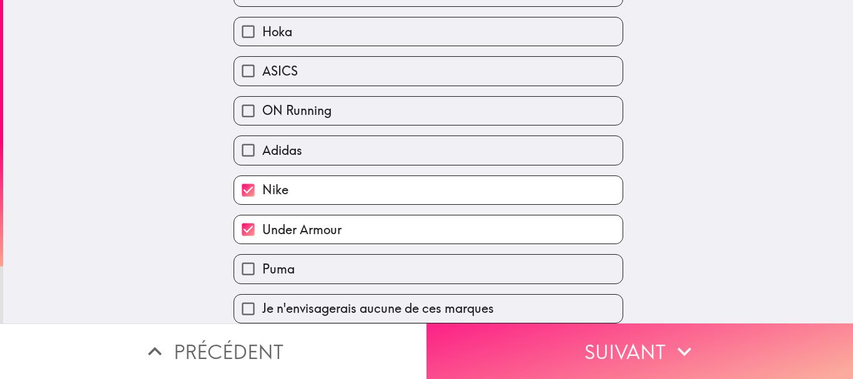
click at [555, 358] on button "Suivant" at bounding box center [640, 352] width 427 height 56
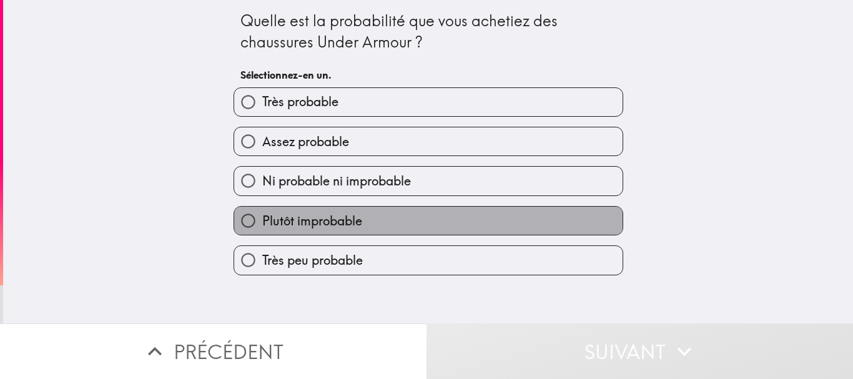
click at [348, 218] on span "Plutôt improbable" at bounding box center [312, 220] width 100 height 17
click at [262, 218] on input "Plutôt improbable" at bounding box center [248, 221] width 28 height 28
radio input "true"
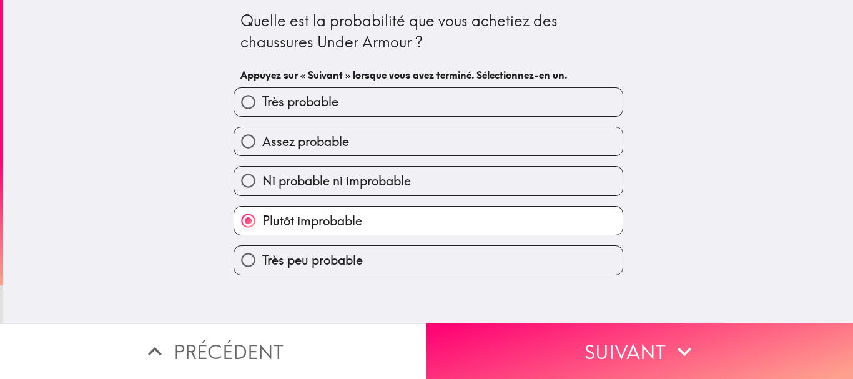
click at [348, 222] on span "Plutôt improbable" at bounding box center [312, 220] width 100 height 17
click at [262, 222] on input "Plutôt improbable" at bounding box center [248, 221] width 28 height 28
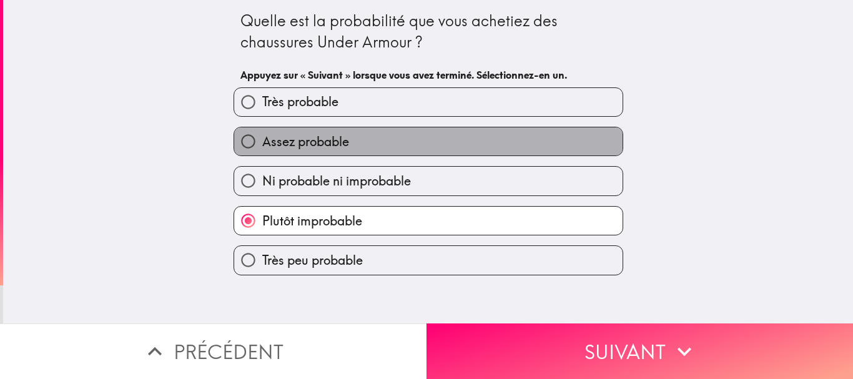
click at [344, 133] on label "Assez probable" at bounding box center [428, 141] width 389 height 28
click at [262, 133] on input "Assez probable" at bounding box center [248, 141] width 28 height 28
radio input "true"
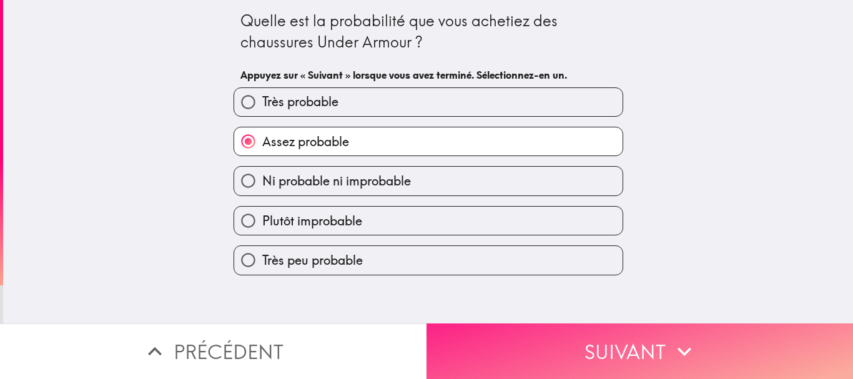
click at [534, 336] on button "Suivant" at bounding box center [640, 352] width 427 height 56
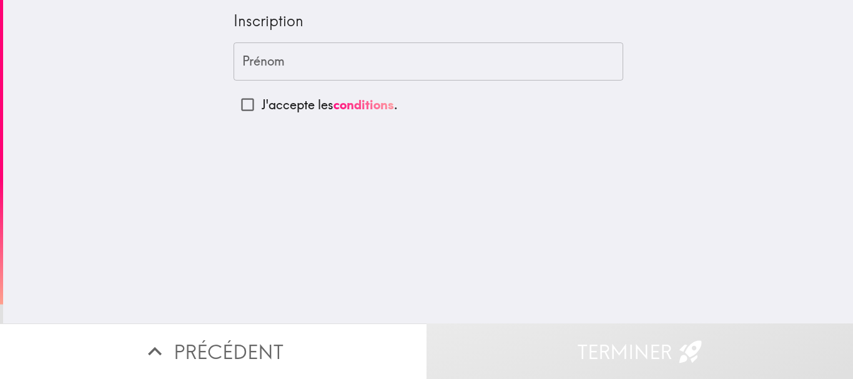
click at [357, 76] on input "Prénom" at bounding box center [429, 61] width 390 height 39
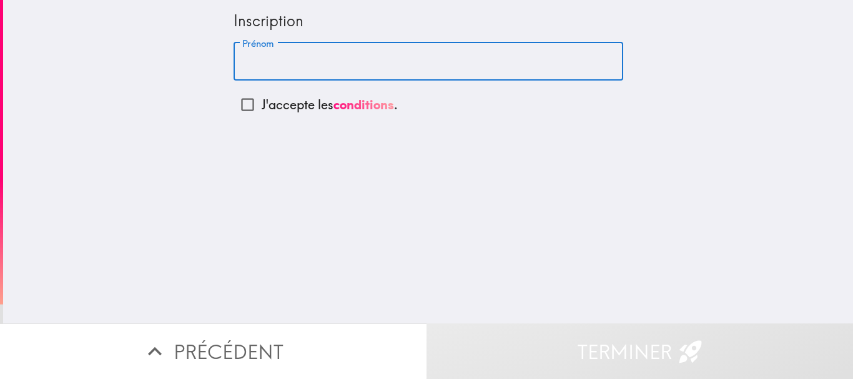
type input "Saïd"
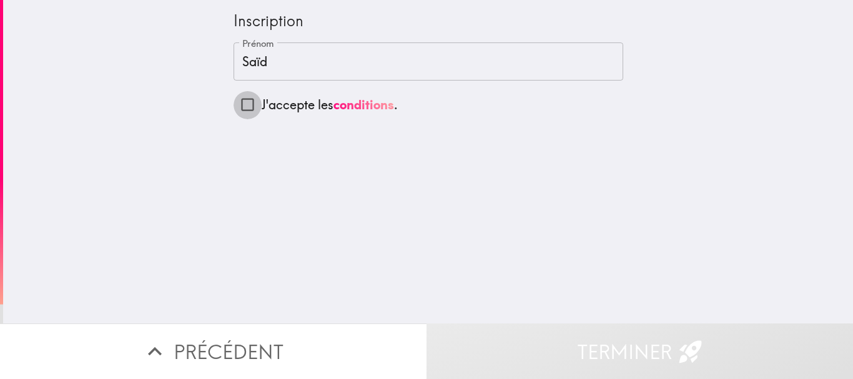
click at [251, 103] on input "J'accepte les conditions ." at bounding box center [248, 105] width 28 height 28
checkbox input "true"
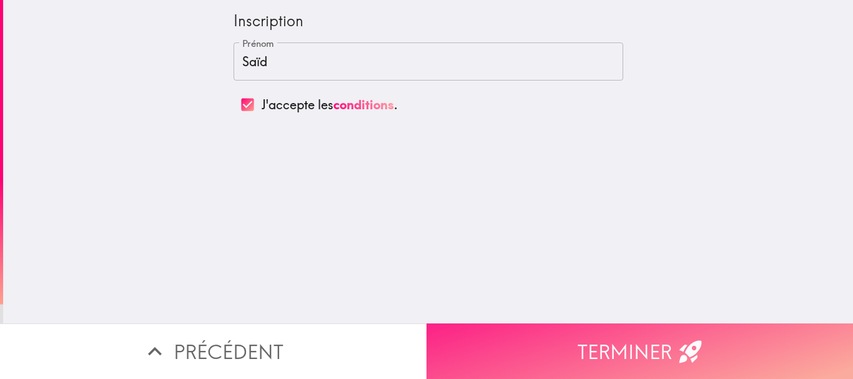
click at [602, 350] on button "Terminer" at bounding box center [640, 352] width 427 height 56
